Goal: Task Accomplishment & Management: Use online tool/utility

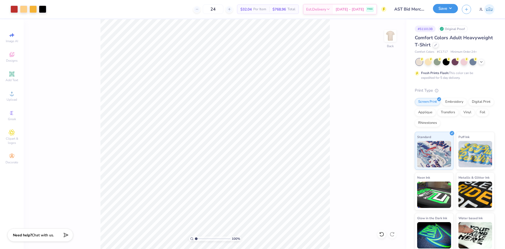
click at [449, 9] on button "Save" at bounding box center [445, 8] width 25 height 9
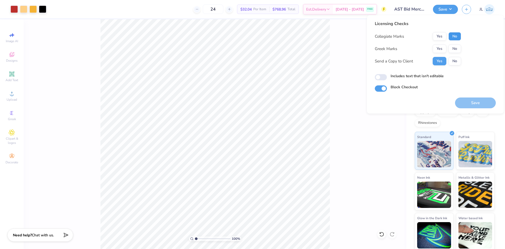
click at [455, 36] on button "No" at bounding box center [455, 36] width 13 height 8
click at [440, 47] on button "Yes" at bounding box center [440, 48] width 14 height 8
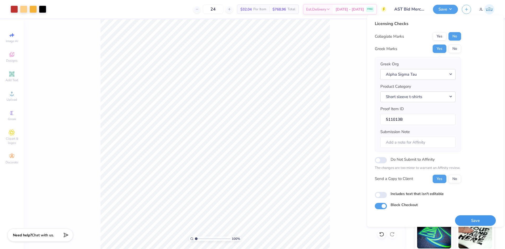
click at [478, 218] on button "Save" at bounding box center [475, 220] width 41 height 11
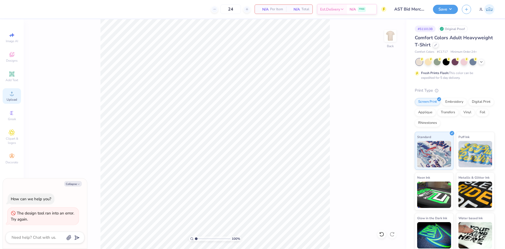
click at [13, 98] on span "Upload" at bounding box center [12, 99] width 11 height 4
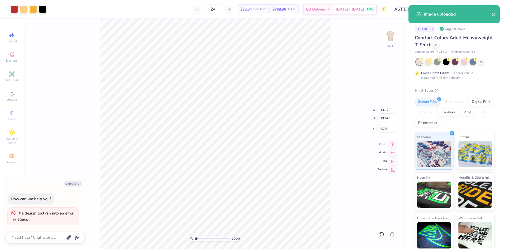
click at [384, 113] on div "100 % Back W 14.17 14.17 " H 13.59 13.59 " Y 5.70 5.70 " Center Middle Top Bott…" at bounding box center [215, 133] width 383 height 229
click at [384, 113] on div "100 % Back W 14.17 H 13.59 Y 5.70 Center Middle Top Bottom" at bounding box center [215, 133] width 383 height 229
type textarea "x"
click at [384, 110] on input "14.17" at bounding box center [387, 109] width 19 height 7
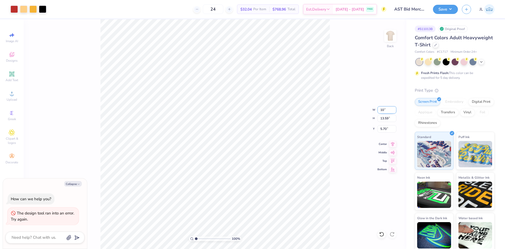
type input "10"
type textarea "x"
type input "10.00"
type input "9.59"
click at [384, 130] on input "7.71" at bounding box center [387, 128] width 19 height 7
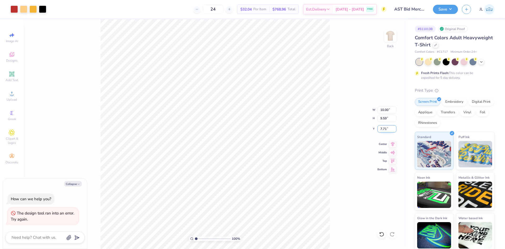
click at [384, 130] on input "7.71" at bounding box center [387, 128] width 19 height 7
type input "3"
type textarea "x"
type input "3.00"
click at [352, 111] on div "100 % Back W 10.00 10.00 " H 9.59 9.59 " Y 3.00 3.00 " Center Middle Top Bottom" at bounding box center [215, 133] width 383 height 229
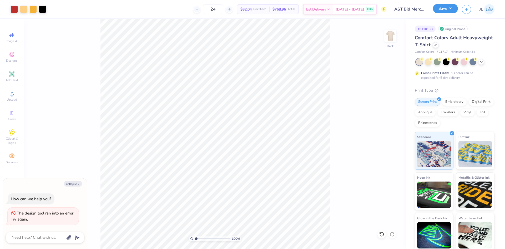
click at [445, 11] on button "Save" at bounding box center [445, 8] width 25 height 9
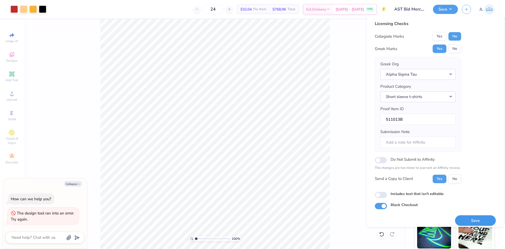
click at [468, 223] on button "Save" at bounding box center [475, 220] width 41 height 11
type textarea "x"
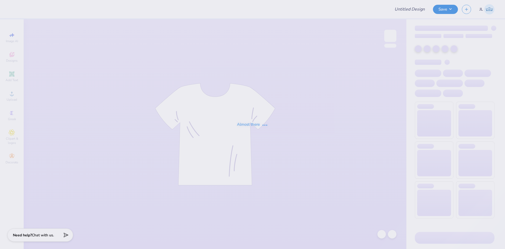
type input "AST Bid Merch 2025!"
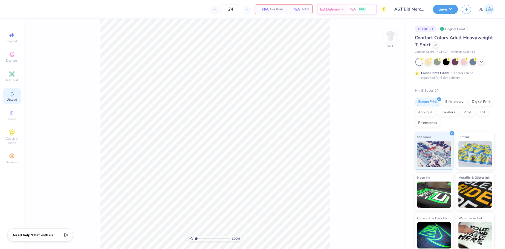
click at [14, 101] on span "Upload" at bounding box center [12, 99] width 11 height 4
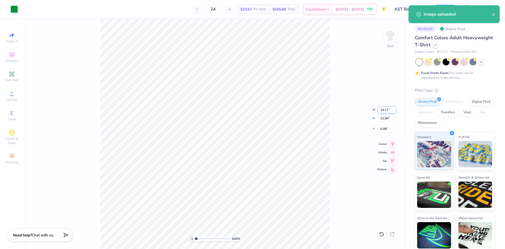
click at [384, 111] on input "14.17" at bounding box center [387, 109] width 19 height 7
type input "12.00"
type input "10.87"
click at [384, 129] on input "7.07" at bounding box center [387, 128] width 19 height 7
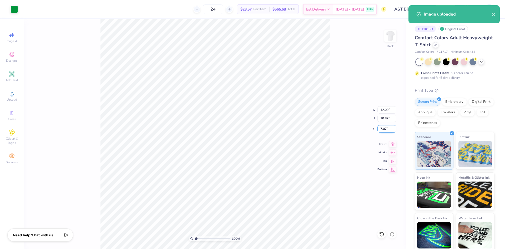
click at [384, 129] on input "7.07" at bounding box center [387, 128] width 19 height 7
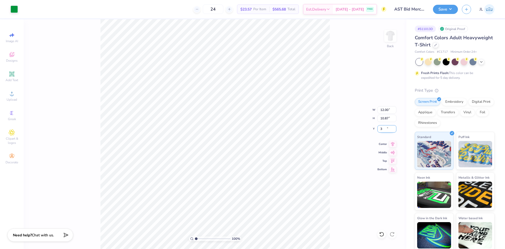
type input "3.00"
click at [384, 110] on input "12.00" at bounding box center [387, 109] width 19 height 7
type input "11.00"
type input "9.96"
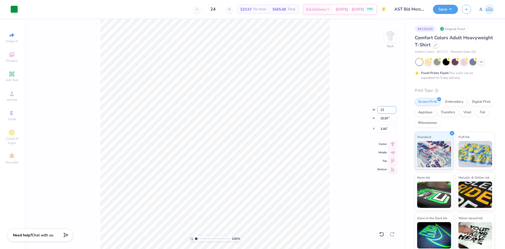
type input "3.45"
click at [367, 114] on div "100 % Back W 11.00 11.00 " H 9.96 9.96 " Y 3.45 3.45 " Center Middle Top Bottom" at bounding box center [215, 133] width 383 height 229
click at [384, 109] on input "11.00" at bounding box center [387, 109] width 19 height 7
type input "10.00"
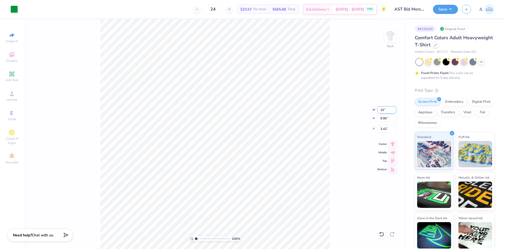
type input "9.06"
click at [382, 130] on input "3.87" at bounding box center [387, 128] width 19 height 7
type input "3.00"
click at [383, 109] on input "10.00" at bounding box center [387, 109] width 19 height 7
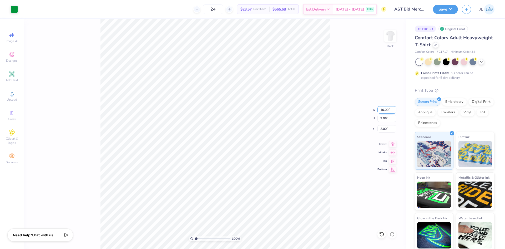
click at [383, 109] on input "10.00" at bounding box center [387, 109] width 19 height 7
type input "9.00"
type input "8.15"
click at [384, 129] on input "3.45" at bounding box center [387, 128] width 19 height 7
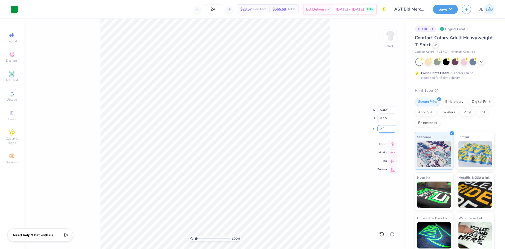
type input "3.00"
click at [344, 124] on div "100 % Back W 9.00 9.00 " H 8.15 8.15 " Y 3.00 3.00 " Center Middle Top Bottom" at bounding box center [215, 133] width 383 height 229
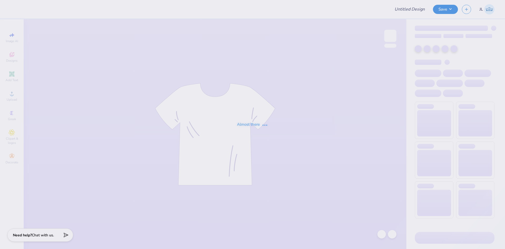
type input "Swishes for wishes"
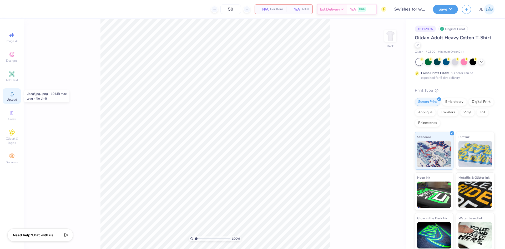
click at [12, 95] on icon at bounding box center [12, 94] width 4 height 4
click at [12, 58] on div "Designs" at bounding box center [12, 57] width 18 height 16
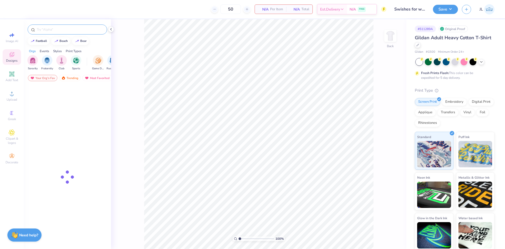
click at [53, 30] on input "text" at bounding box center [69, 29] width 67 height 5
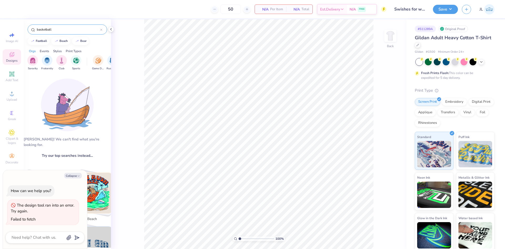
type input "basketball"
click at [77, 178] on div "Collapse How can we help you? The design tool ran into an error. Try again. Fai…" at bounding box center [45, 209] width 84 height 78
click at [76, 174] on button "Collapse" at bounding box center [73, 176] width 18 height 6
type textarea "x"
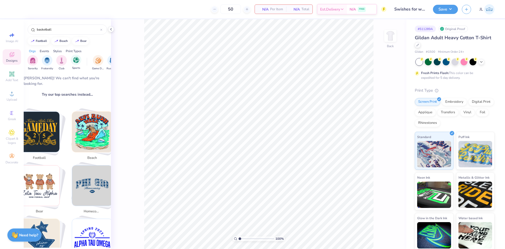
scroll to position [26, 0]
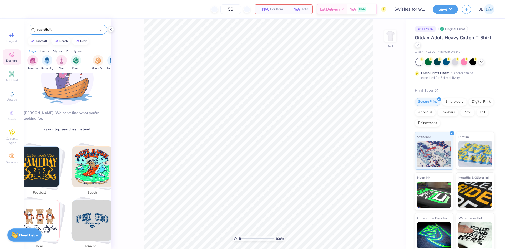
click at [80, 29] on input "basketball" at bounding box center [68, 29] width 64 height 5
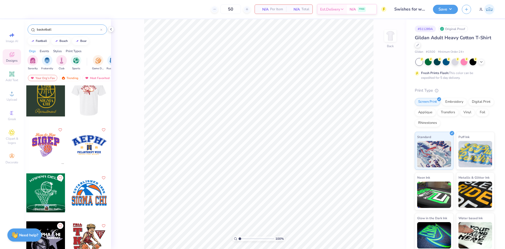
scroll to position [632, 0]
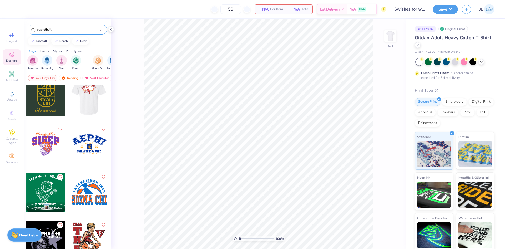
click at [51, 153] on div at bounding box center [45, 143] width 39 height 39
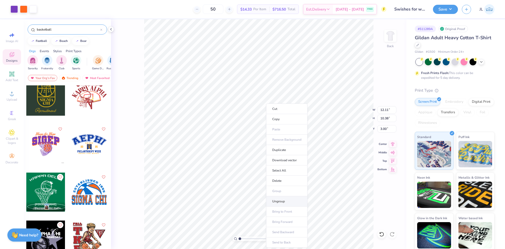
click at [281, 202] on li "Ungroup" at bounding box center [286, 201] width 41 height 10
click at [282, 179] on li "Group" at bounding box center [280, 181] width 41 height 10
click at [277, 162] on li "Download vector" at bounding box center [279, 160] width 41 height 10
